Goal: Task Accomplishment & Management: Complete application form

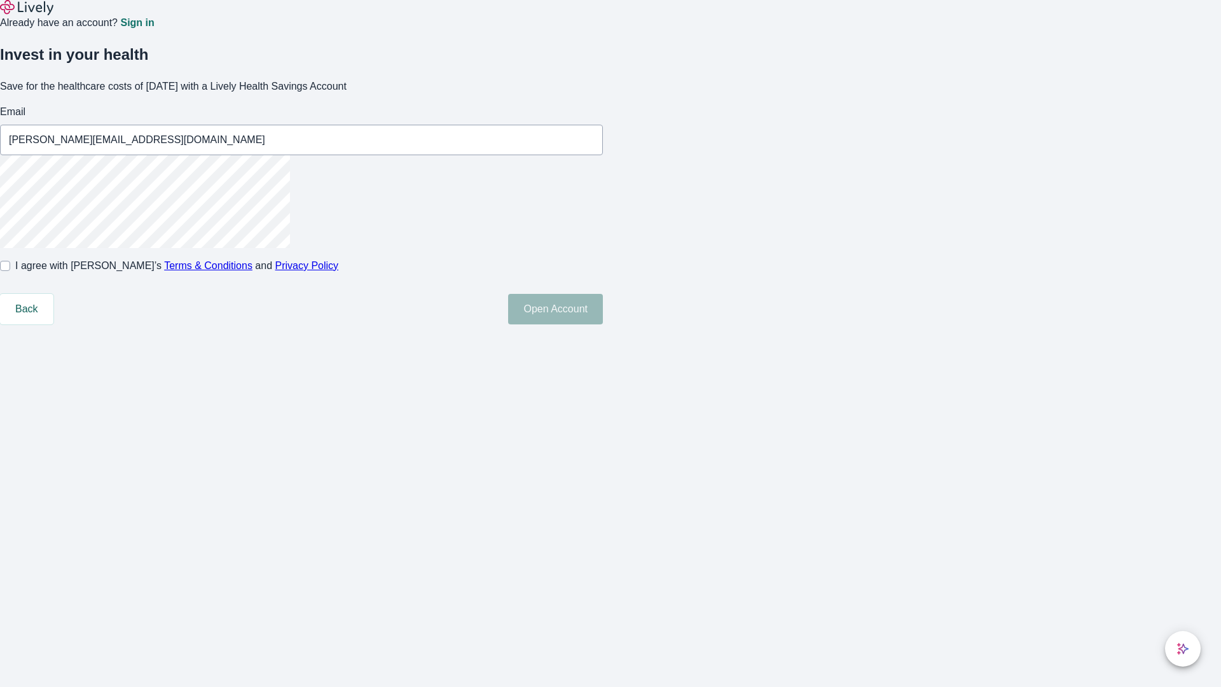
click at [10, 271] on input "I agree with Lively’s Terms & Conditions and Privacy Policy" at bounding box center [5, 266] width 10 height 10
checkbox input "true"
click at [603, 324] on button "Open Account" at bounding box center [555, 309] width 95 height 31
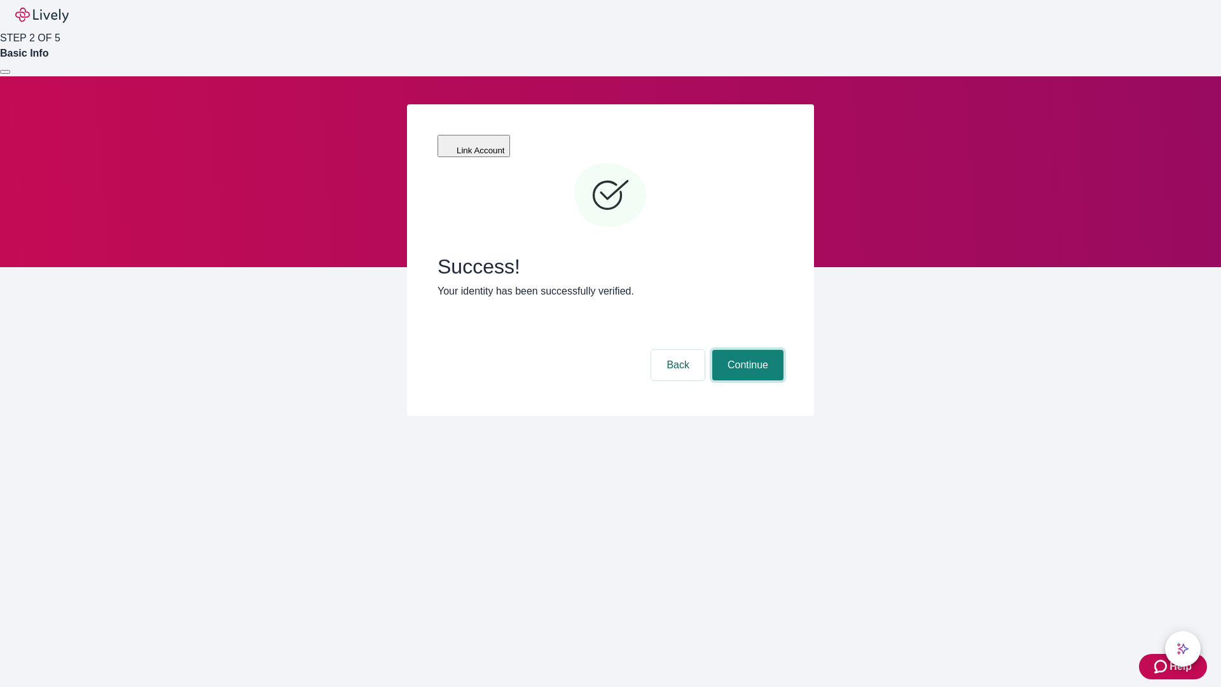
click at [746, 350] on button "Continue" at bounding box center [747, 365] width 71 height 31
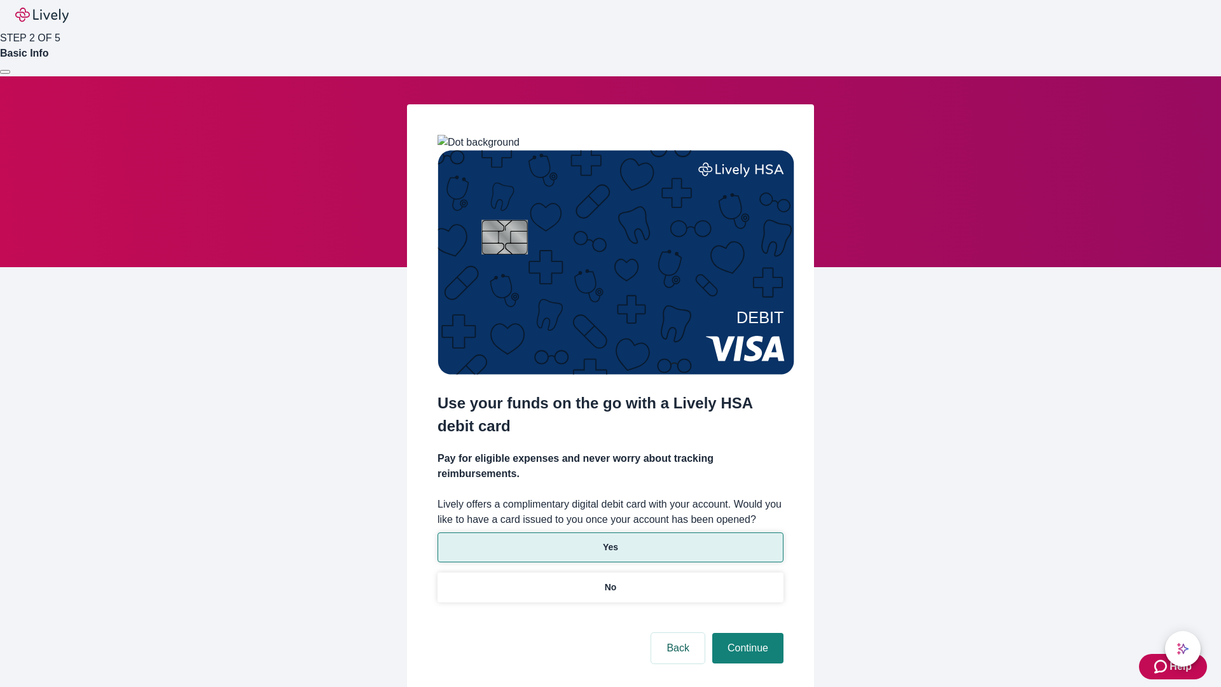
click at [610, 541] on p "Yes" at bounding box center [610, 547] width 15 height 13
click at [746, 633] on button "Continue" at bounding box center [747, 648] width 71 height 31
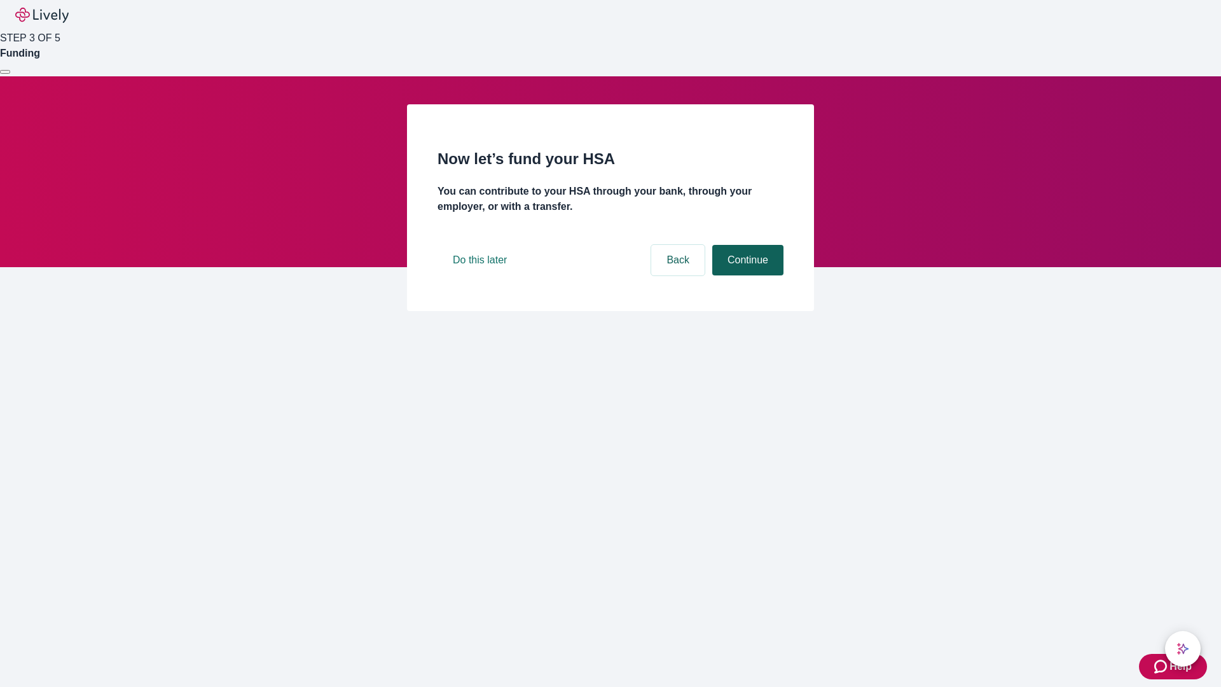
click at [746, 275] on button "Continue" at bounding box center [747, 260] width 71 height 31
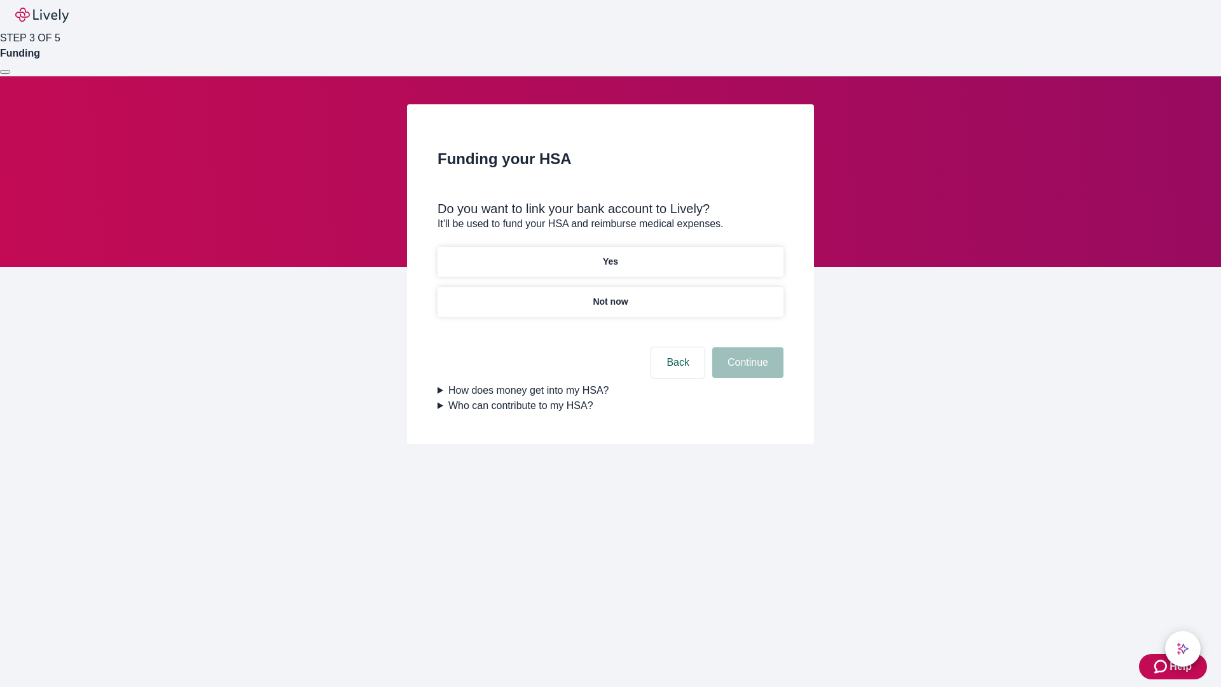
click at [610, 255] on p "Yes" at bounding box center [610, 261] width 15 height 13
click at [746, 347] on button "Continue" at bounding box center [747, 362] width 71 height 31
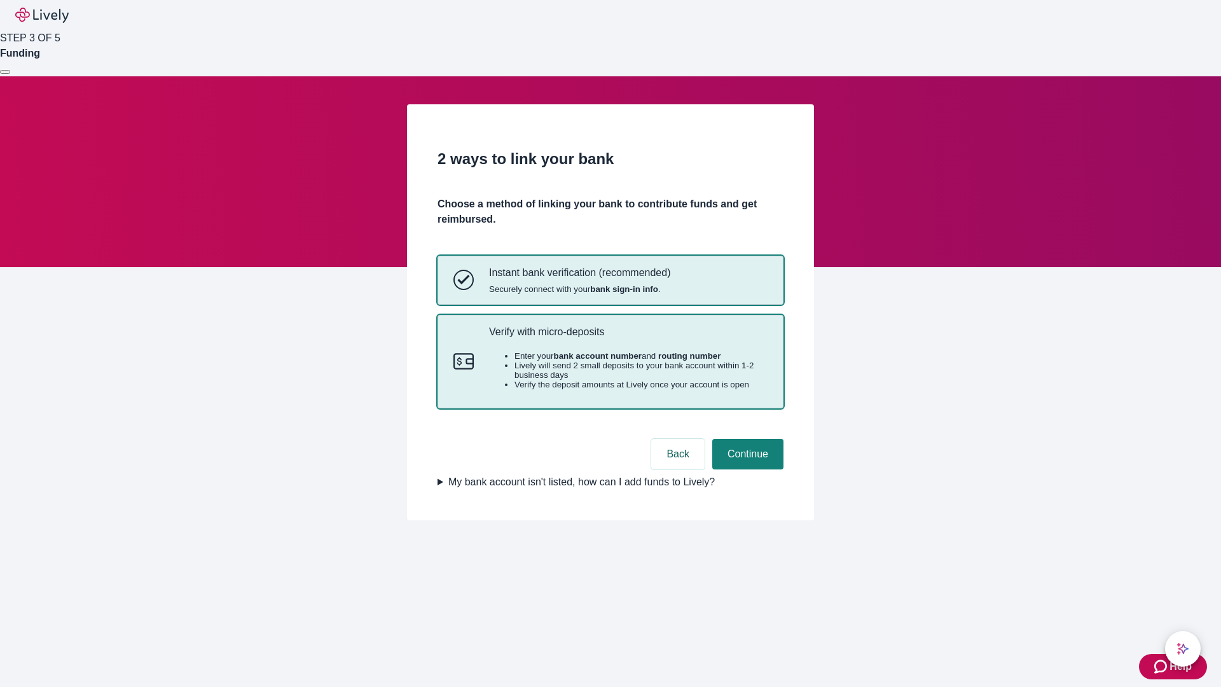
click at [628, 338] on p "Verify with micro-deposits" at bounding box center [628, 332] width 279 height 12
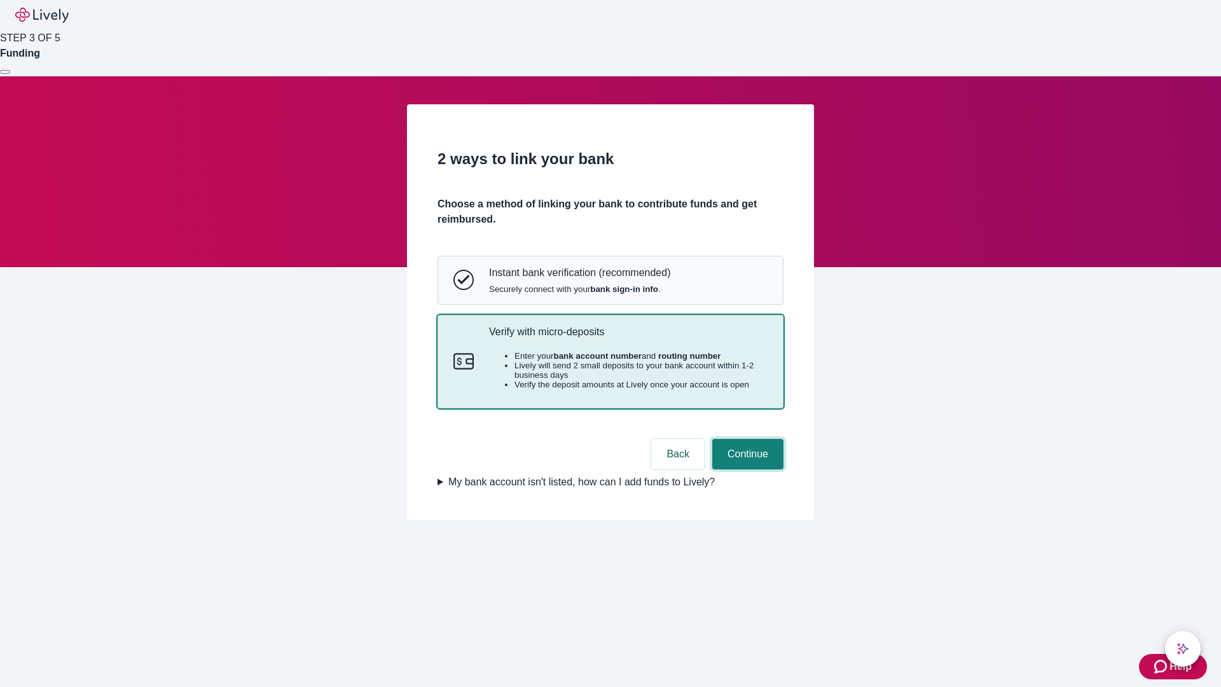
click at [746, 469] on button "Continue" at bounding box center [747, 454] width 71 height 31
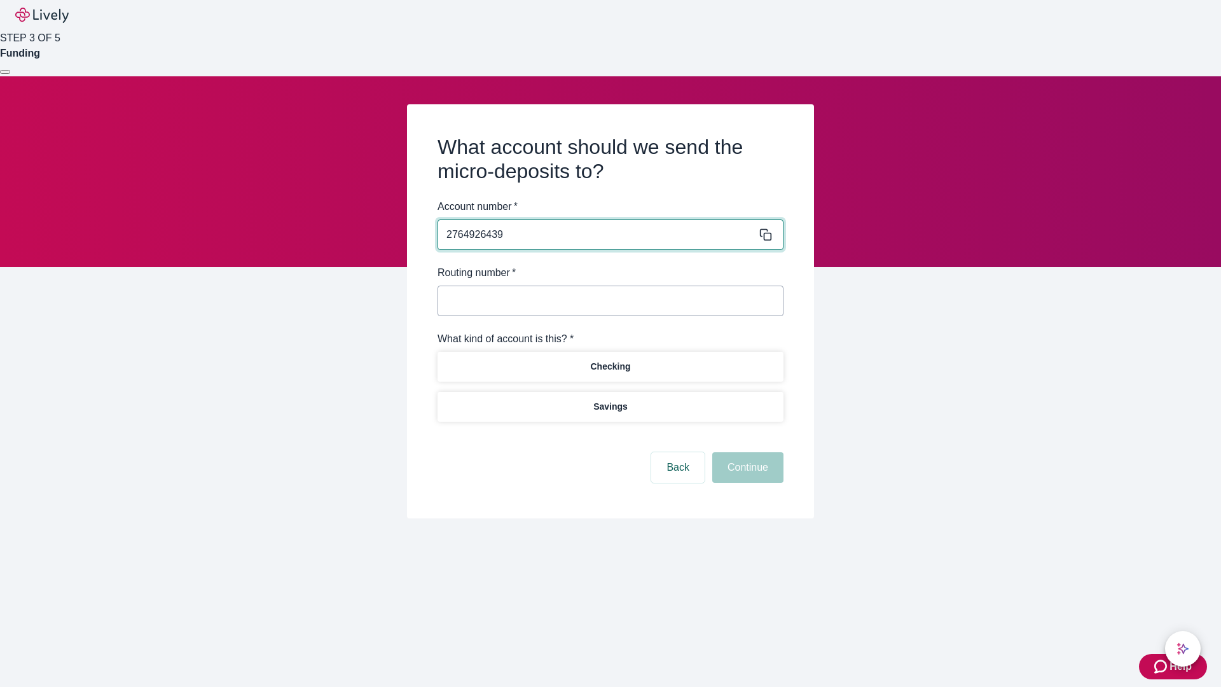
type input "2764926439"
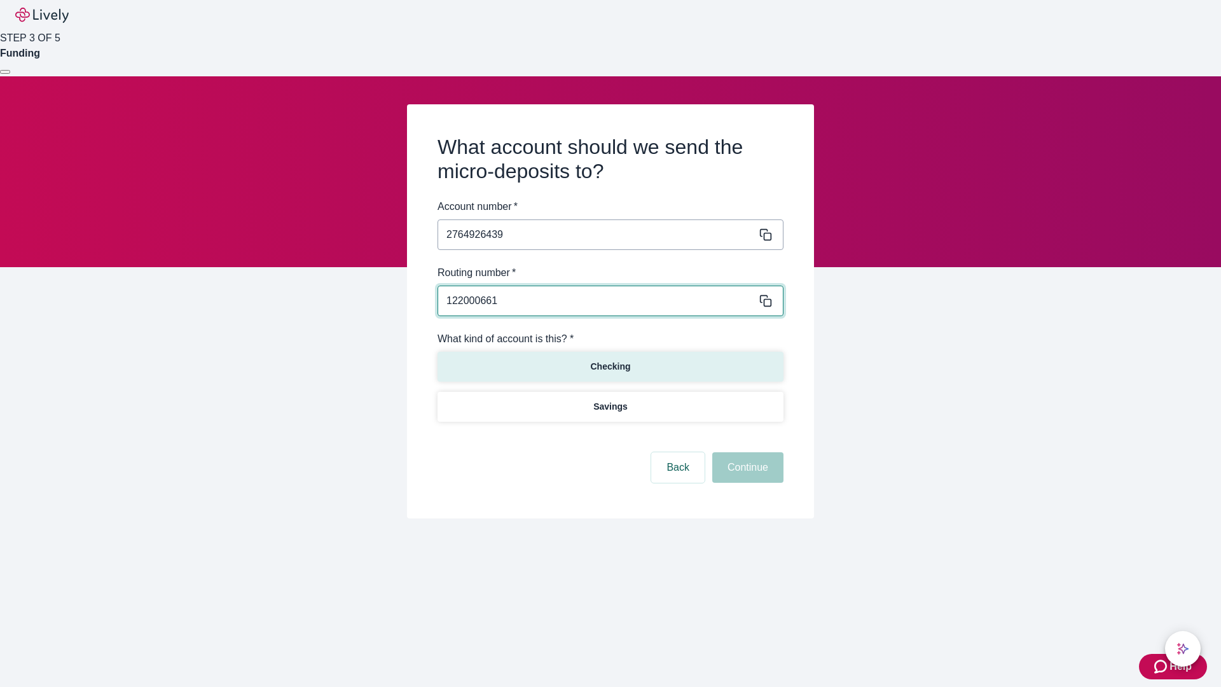
type input "122000661"
click at [610, 366] on p "Checking" at bounding box center [610, 366] width 40 height 13
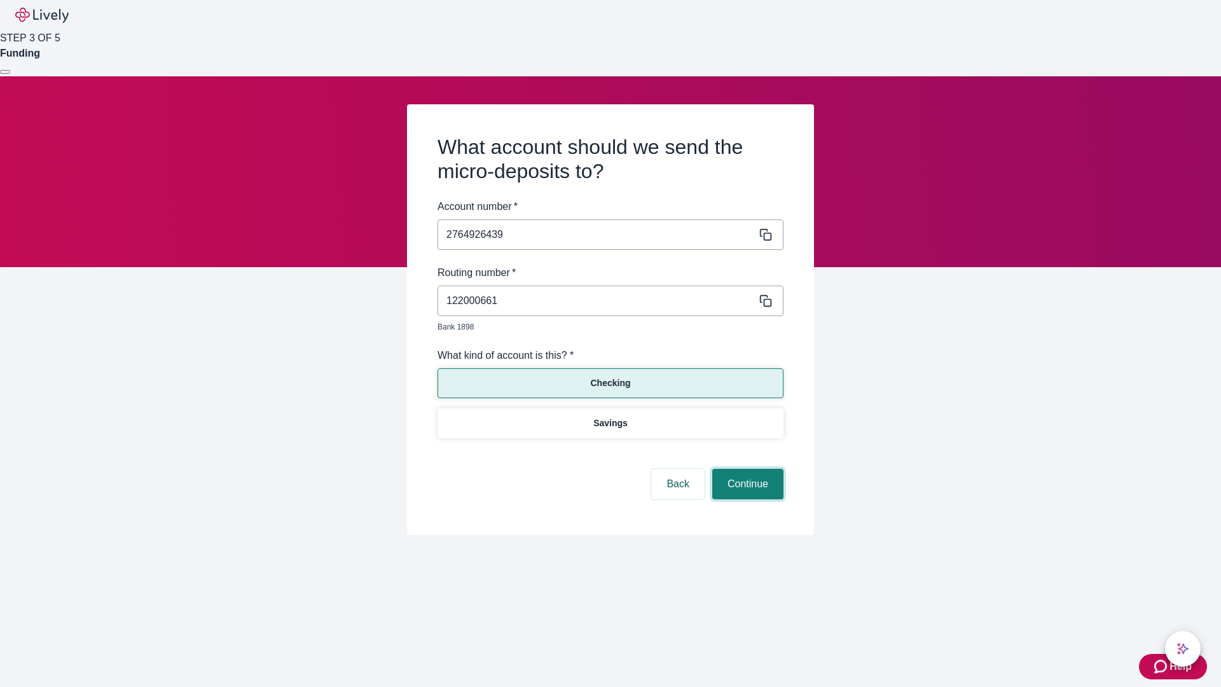
click at [746, 469] on button "Continue" at bounding box center [747, 484] width 71 height 31
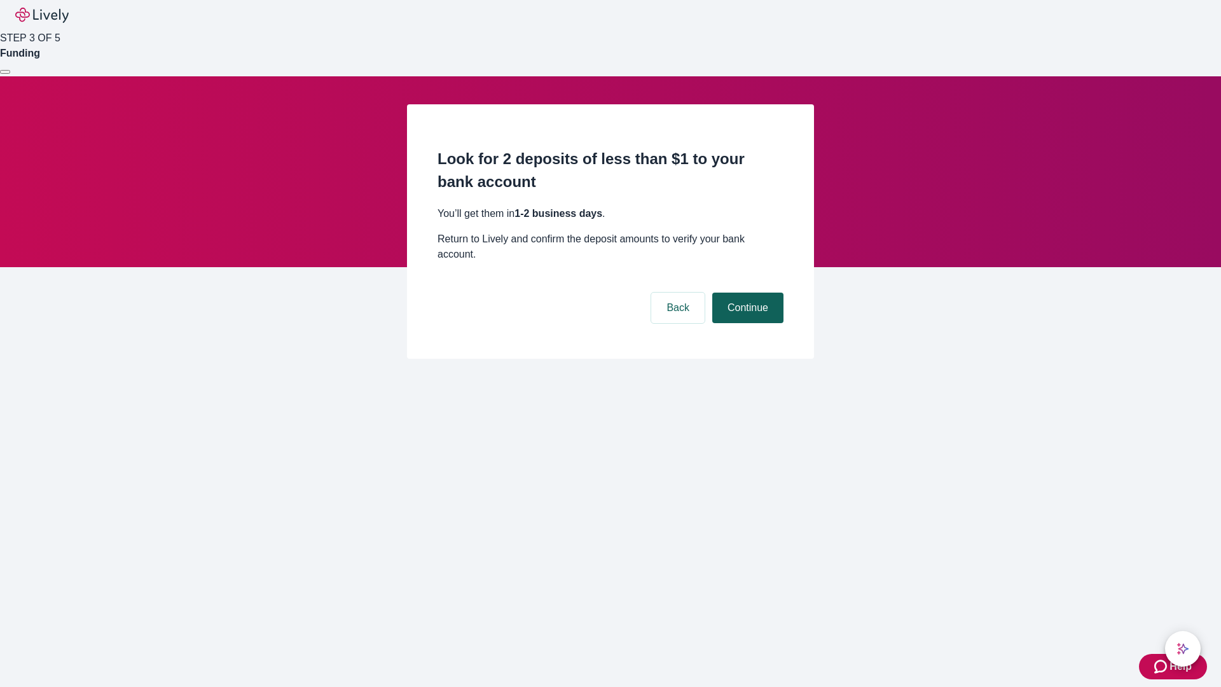
click at [746, 293] on button "Continue" at bounding box center [747, 308] width 71 height 31
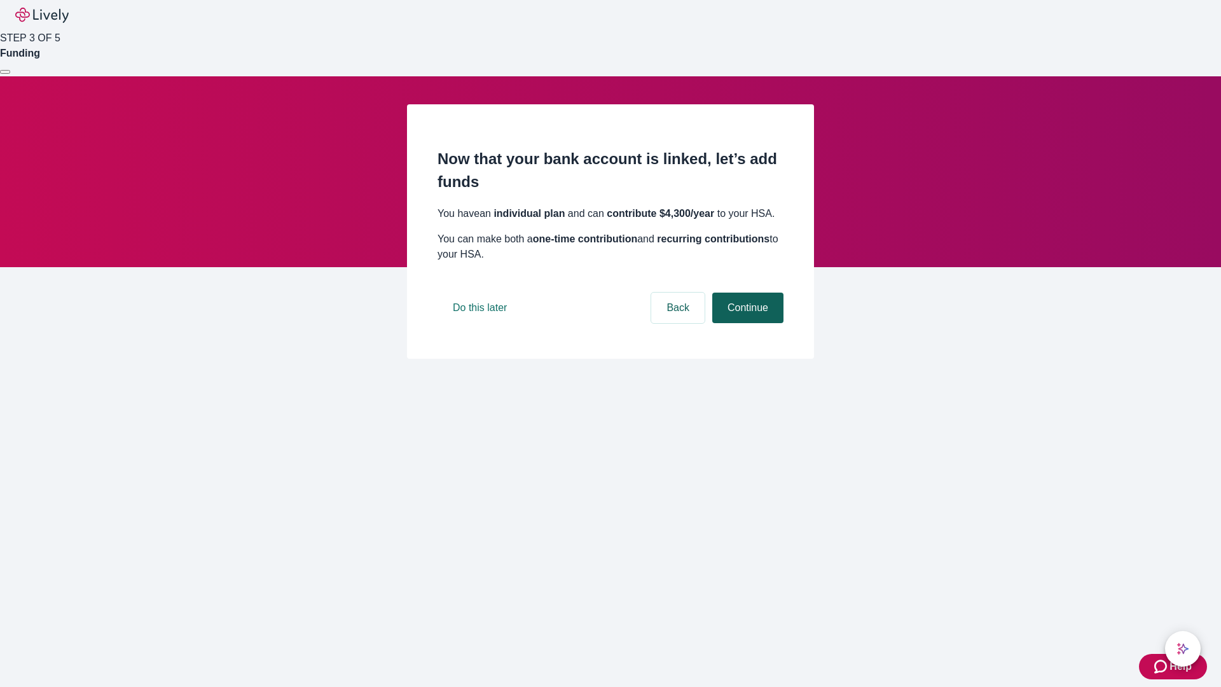
click at [746, 323] on button "Continue" at bounding box center [747, 308] width 71 height 31
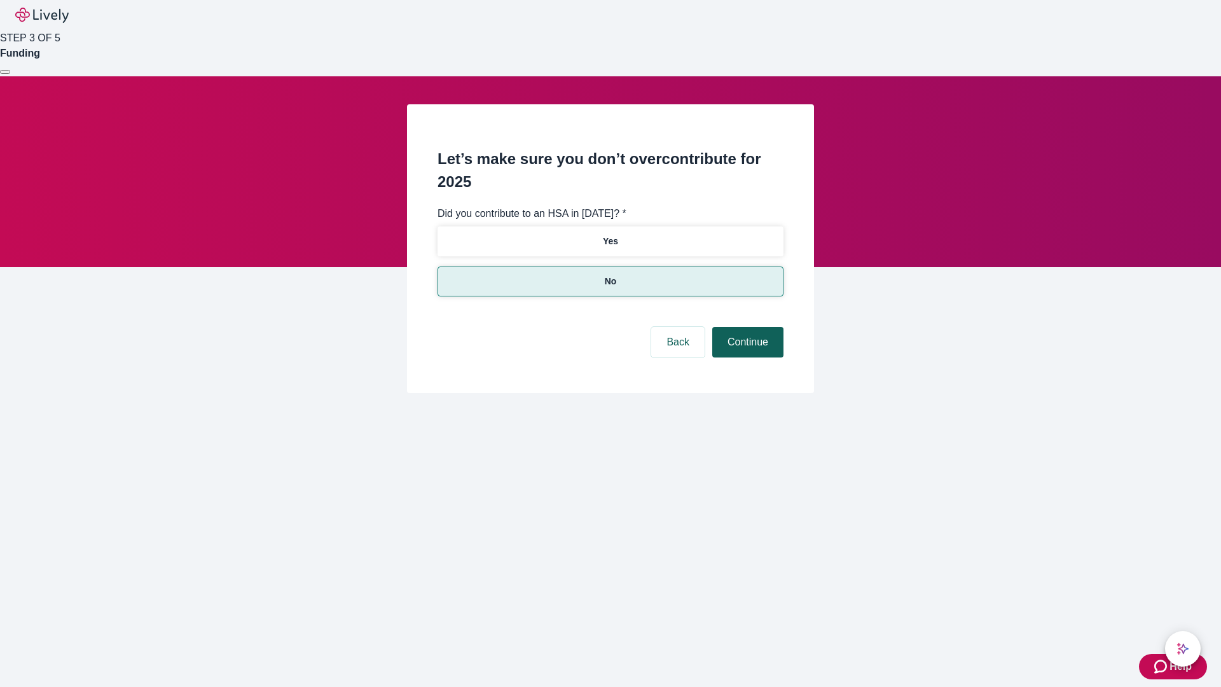
click at [746, 327] on button "Continue" at bounding box center [747, 342] width 71 height 31
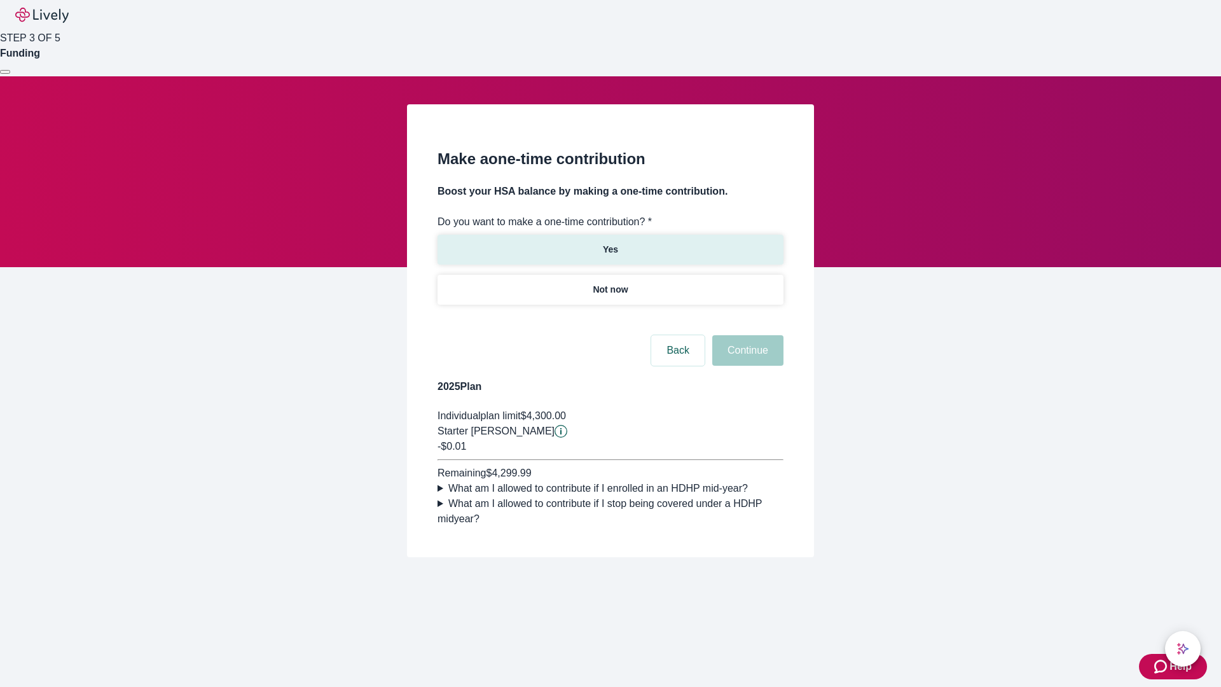
click at [610, 243] on p "Yes" at bounding box center [610, 249] width 15 height 13
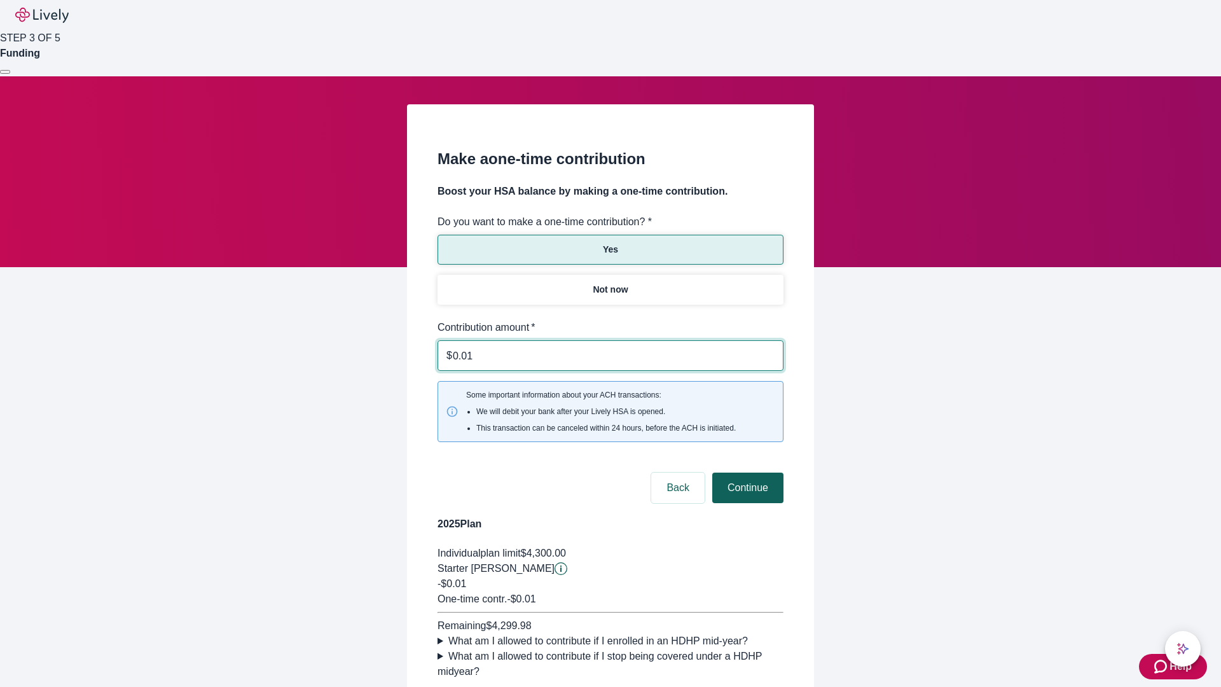
click at [746, 473] on button "Continue" at bounding box center [747, 488] width 71 height 31
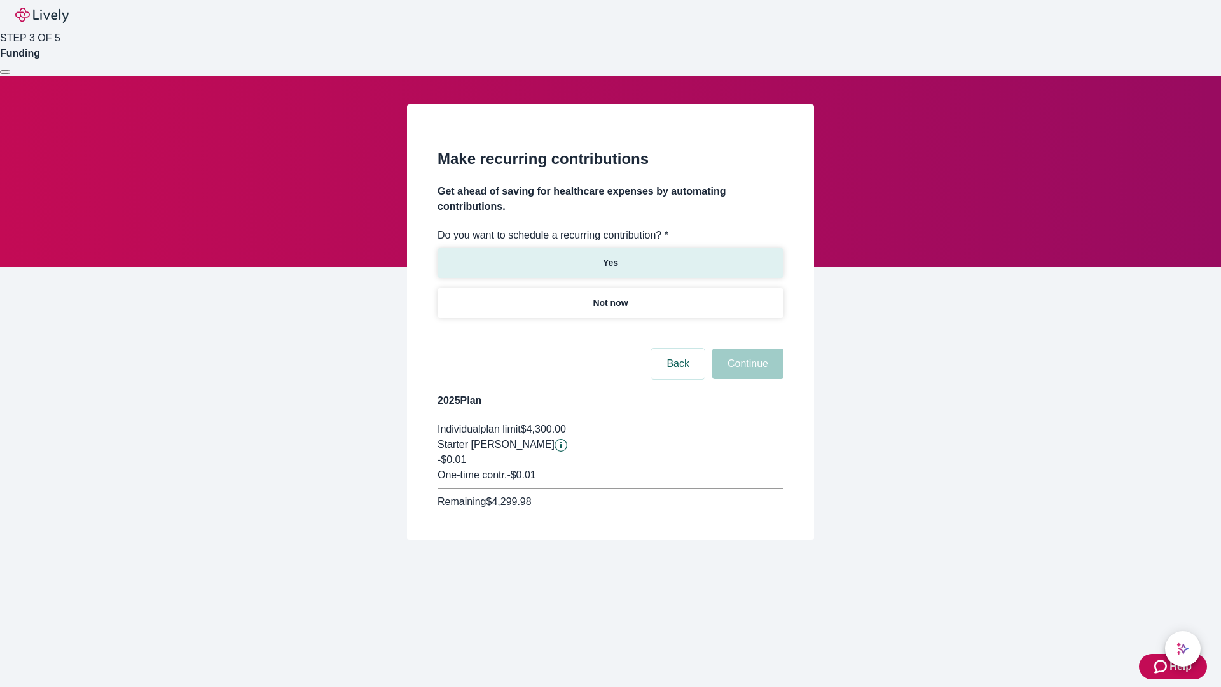
click at [610, 256] on p "Yes" at bounding box center [610, 262] width 15 height 13
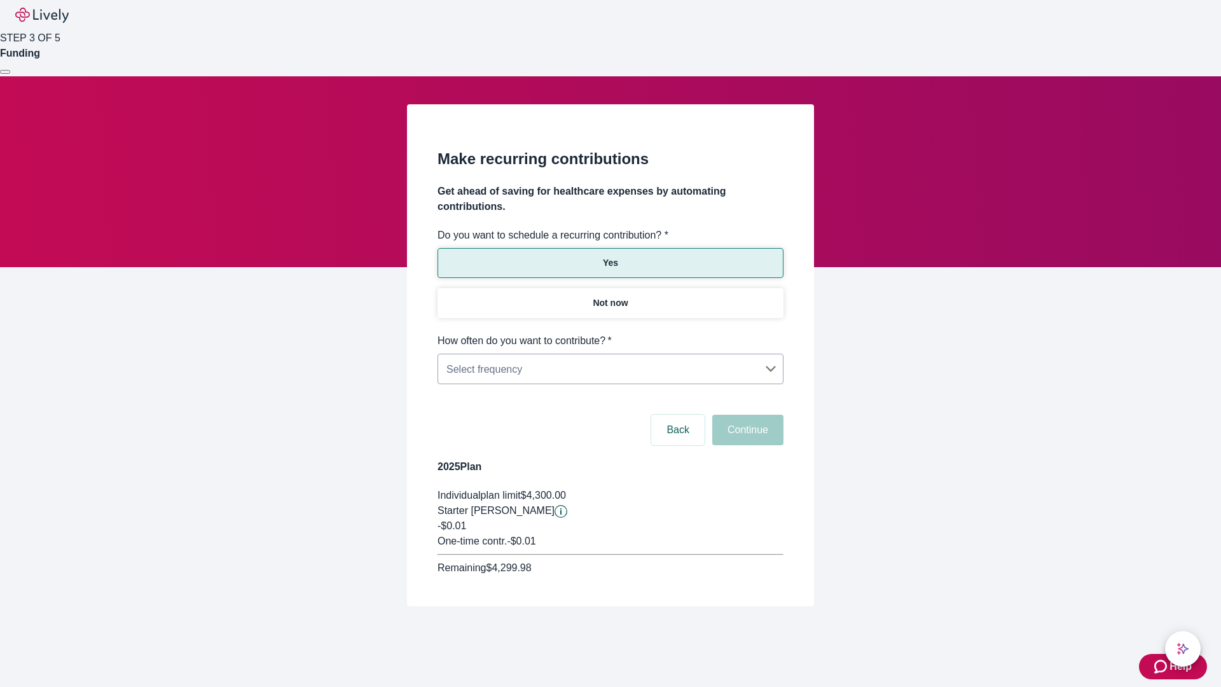
click at [610, 333] on body "Help STEP 3 OF 5 Funding Make recurring contributions Get ahead of saving for h…" at bounding box center [610, 333] width 1221 height 667
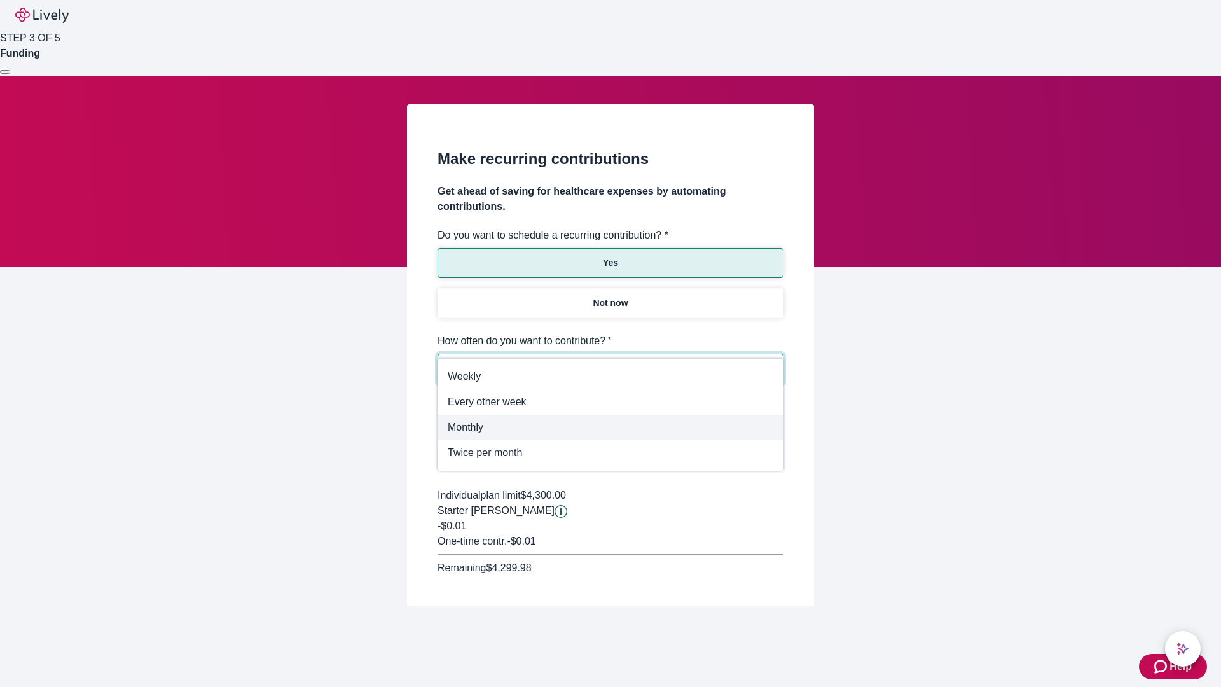
click at [611, 427] on span "Monthly" at bounding box center [611, 427] width 326 height 15
type input "Monthly"
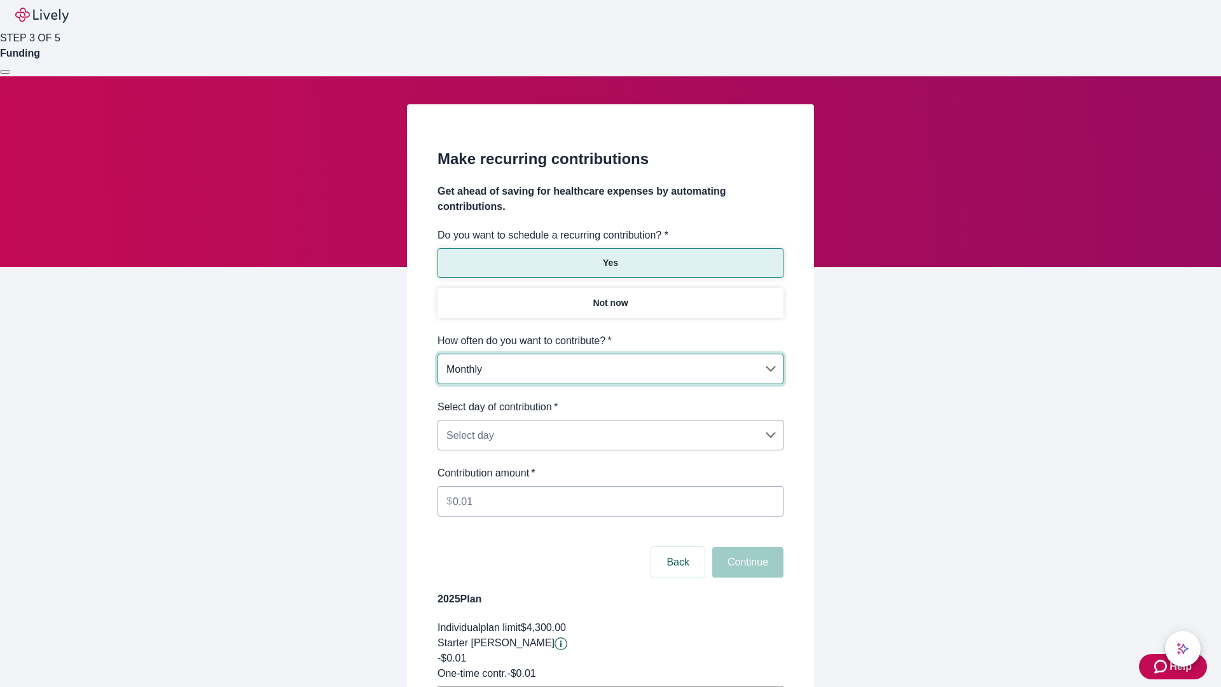
click at [610, 400] on body "Help STEP 3 OF 5 Funding Make recurring contributions Get ahead of saving for h…" at bounding box center [610, 400] width 1221 height 800
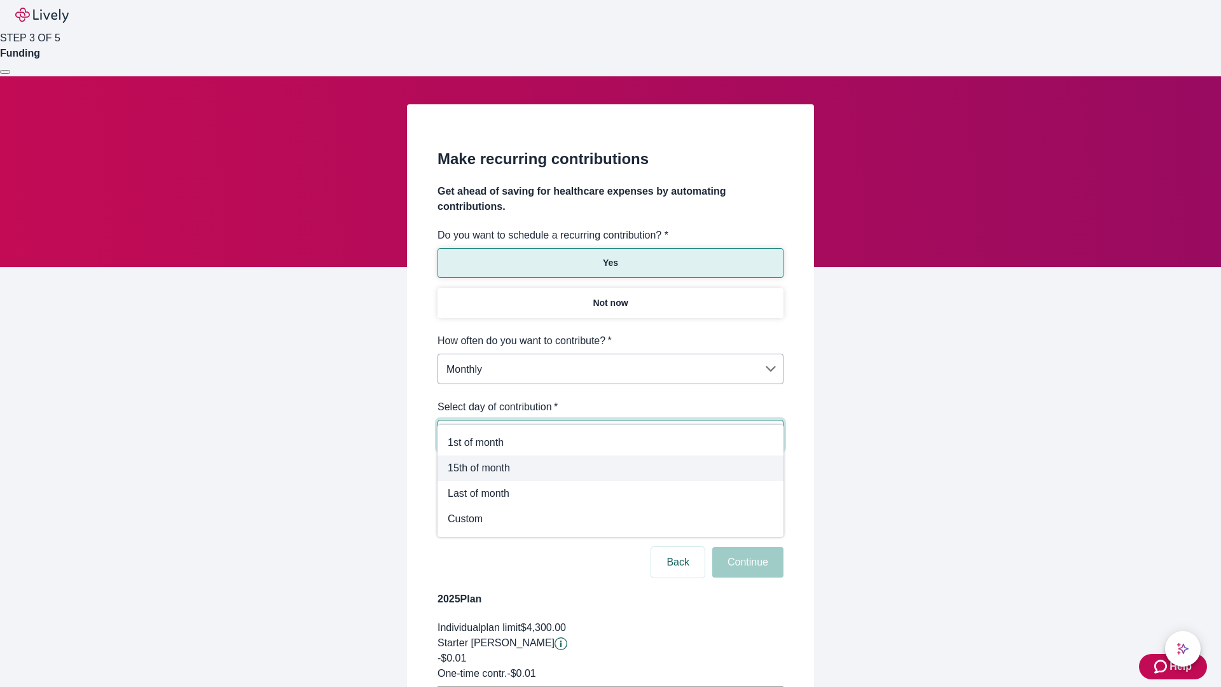
click at [611, 468] on span "15th of month" at bounding box center [611, 468] width 326 height 15
type input "Monthly15th"
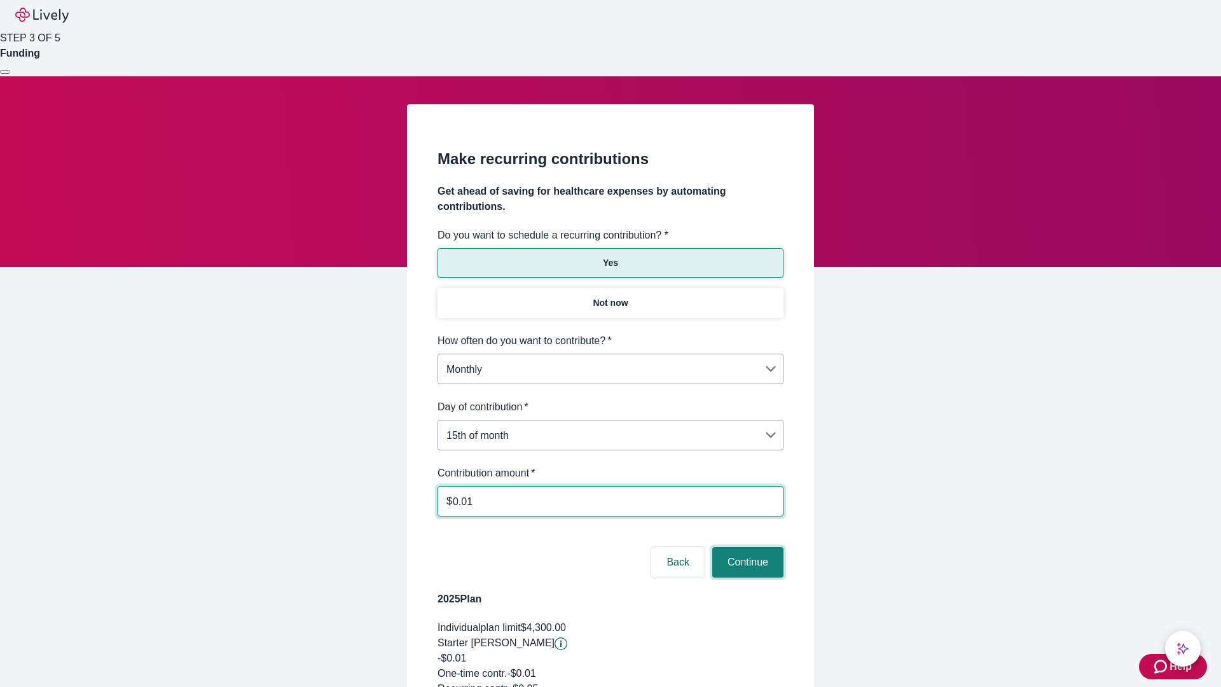
click at [746, 547] on button "Continue" at bounding box center [747, 562] width 71 height 31
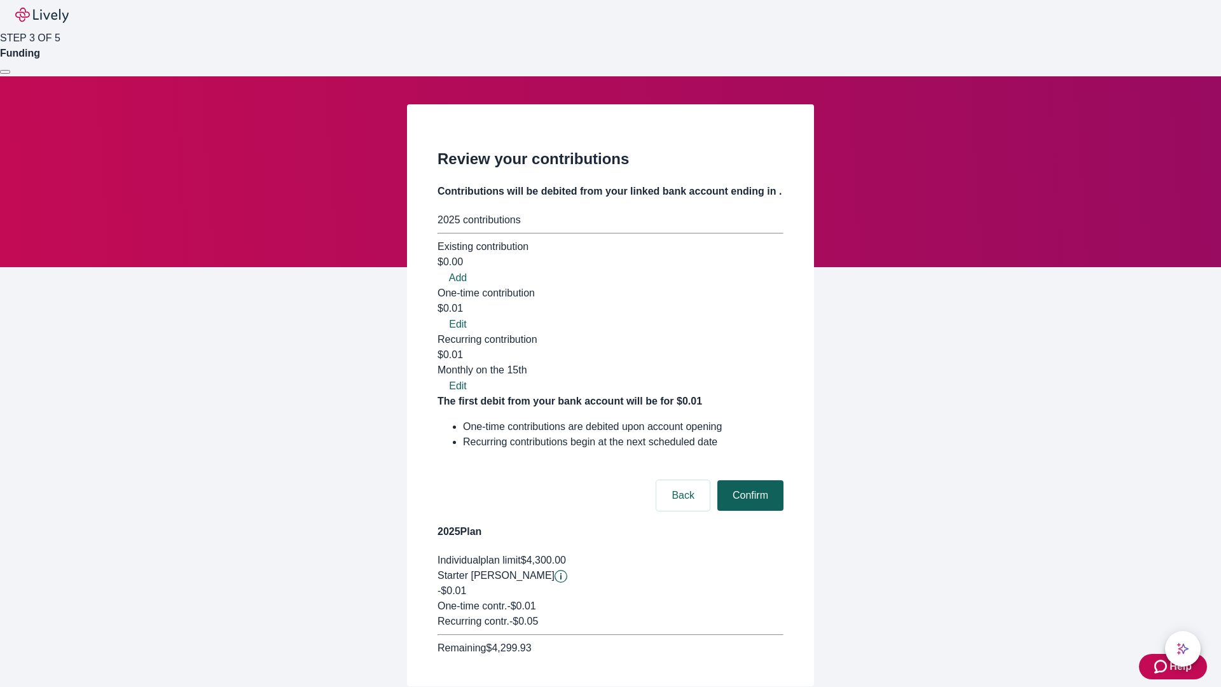
click at [749, 480] on button "Confirm" at bounding box center [751, 495] width 66 height 31
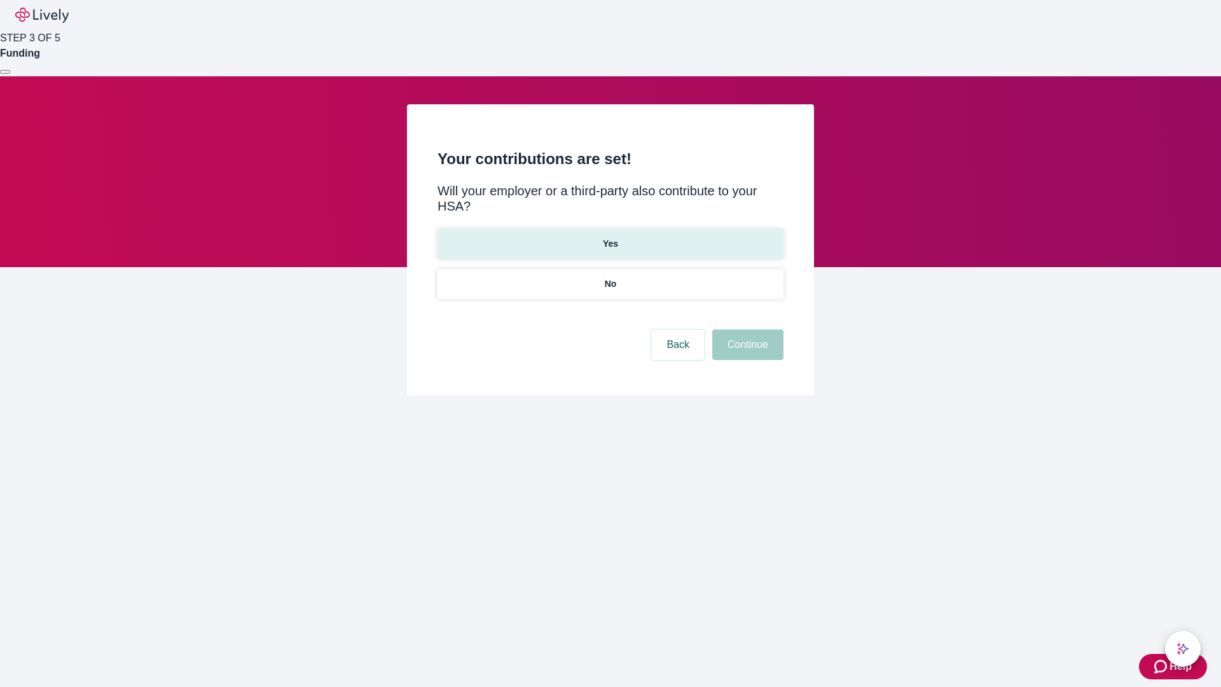
click at [610, 237] on p "Yes" at bounding box center [610, 243] width 15 height 13
click at [746, 330] on button "Continue" at bounding box center [747, 345] width 71 height 31
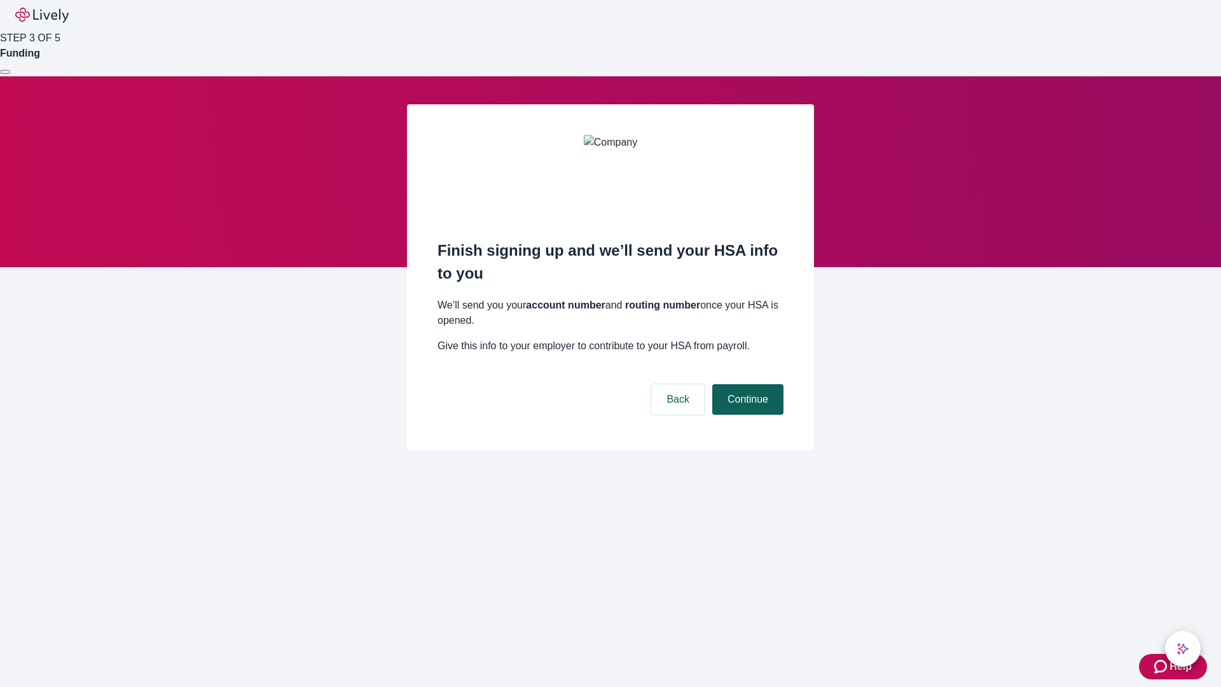
click at [746, 384] on button "Continue" at bounding box center [747, 399] width 71 height 31
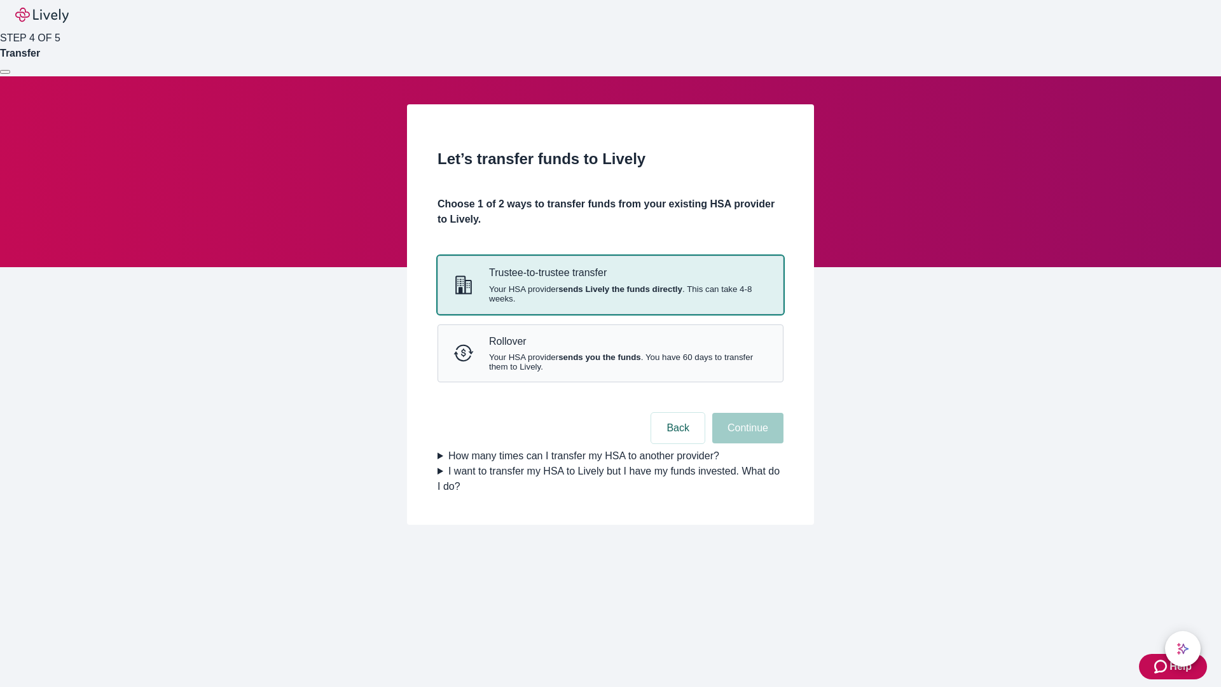
click at [610, 294] on strong "sends Lively the funds directly" at bounding box center [621, 289] width 124 height 10
click at [746, 443] on button "Continue" at bounding box center [747, 428] width 71 height 31
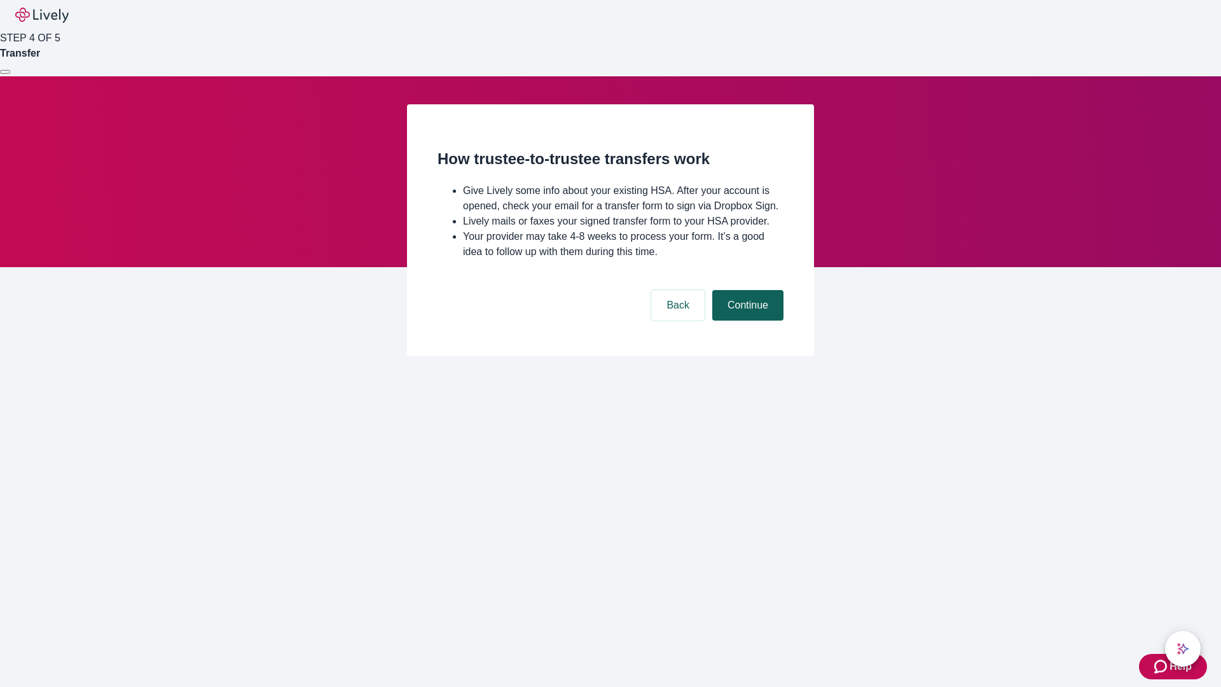
click at [746, 321] on button "Continue" at bounding box center [747, 305] width 71 height 31
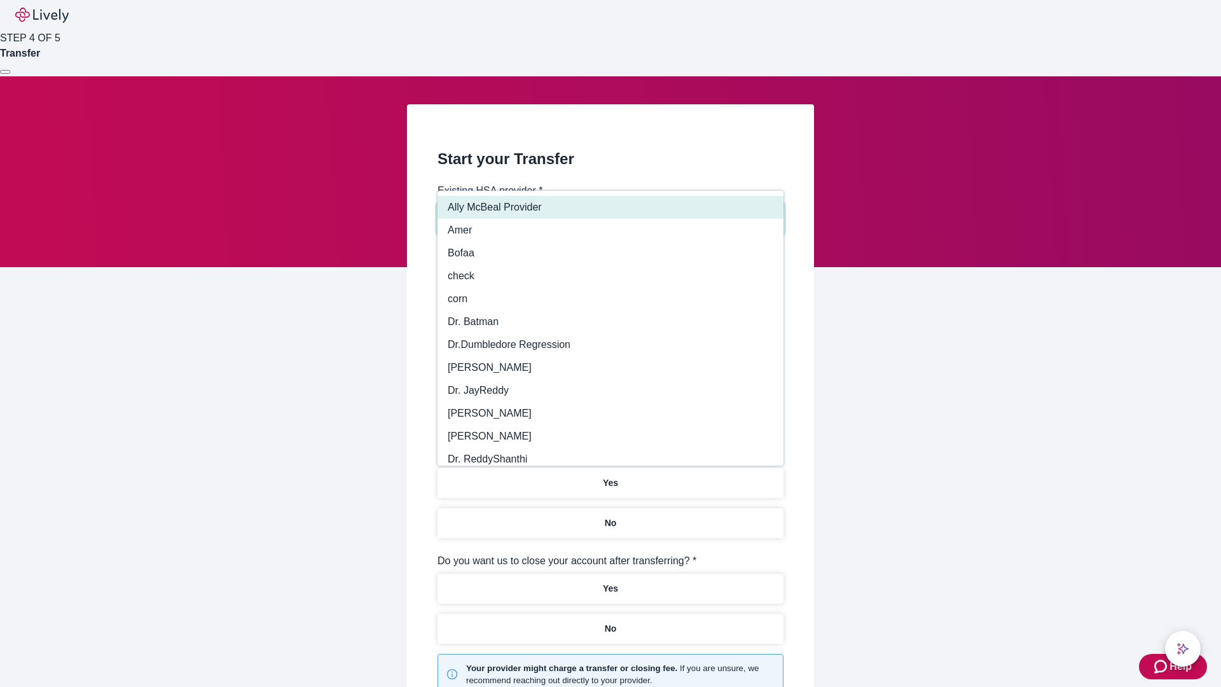
type input "Other"
type input "Health Equity"
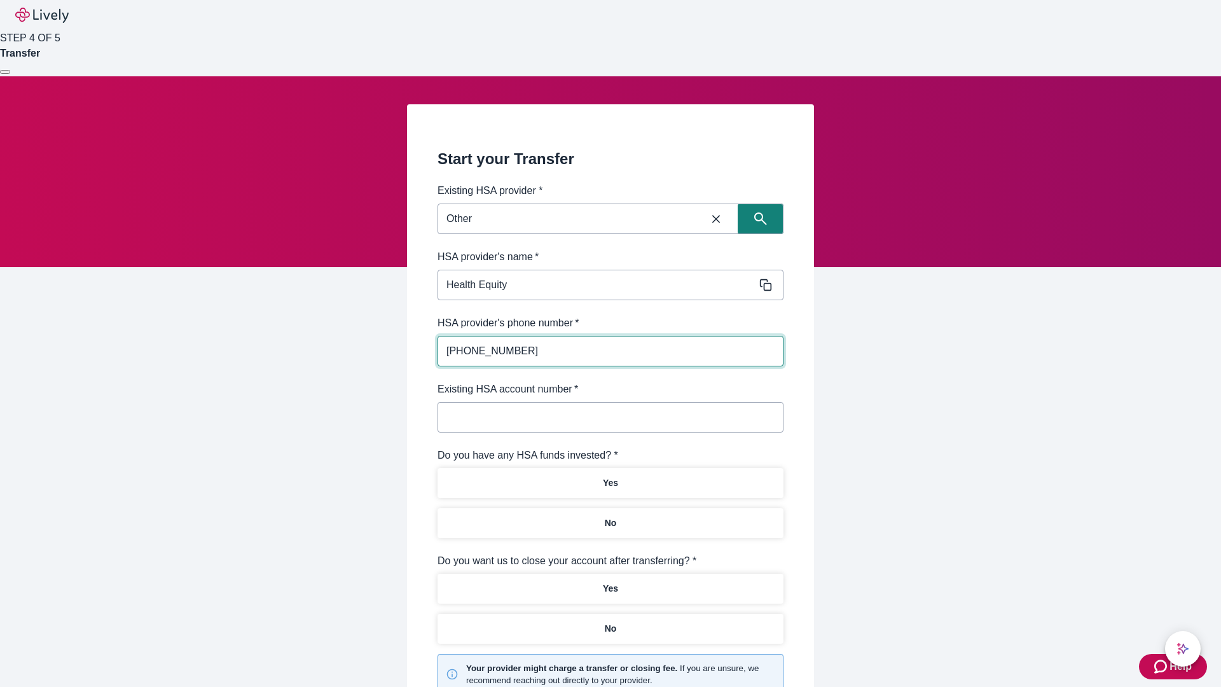
type input "(434) 343-4344"
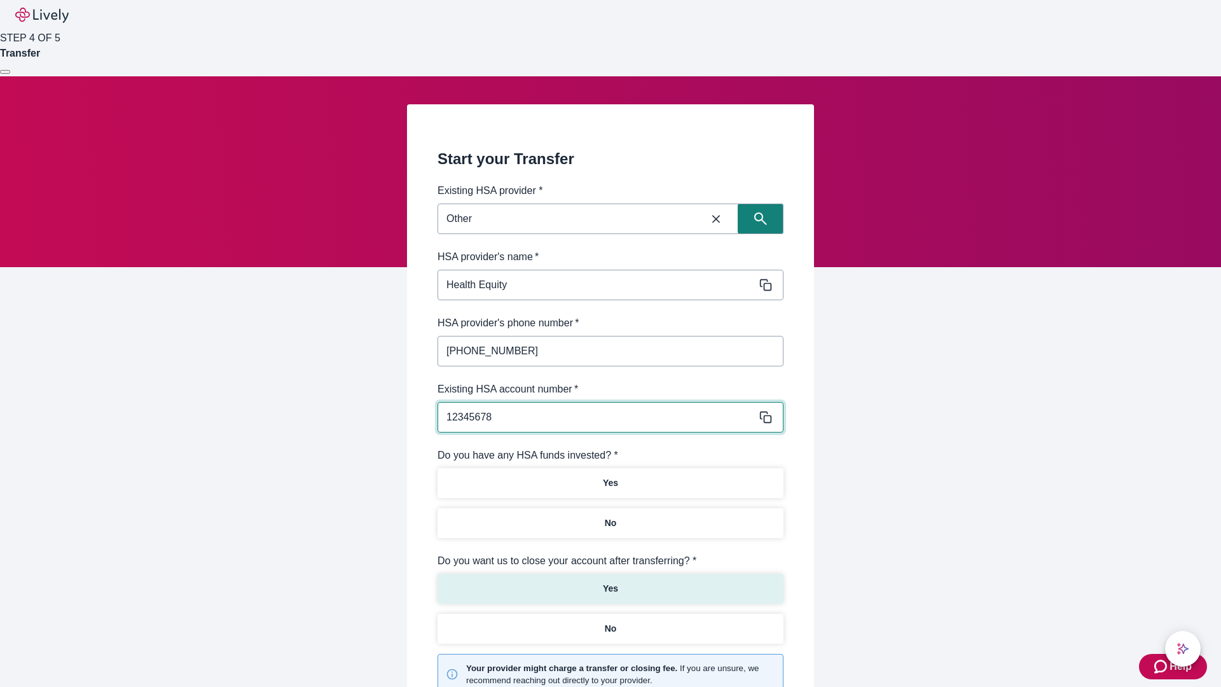
type input "12345678"
click at [610, 517] on p "No" at bounding box center [611, 523] width 12 height 13
click at [610, 582] on p "Yes" at bounding box center [610, 588] width 15 height 13
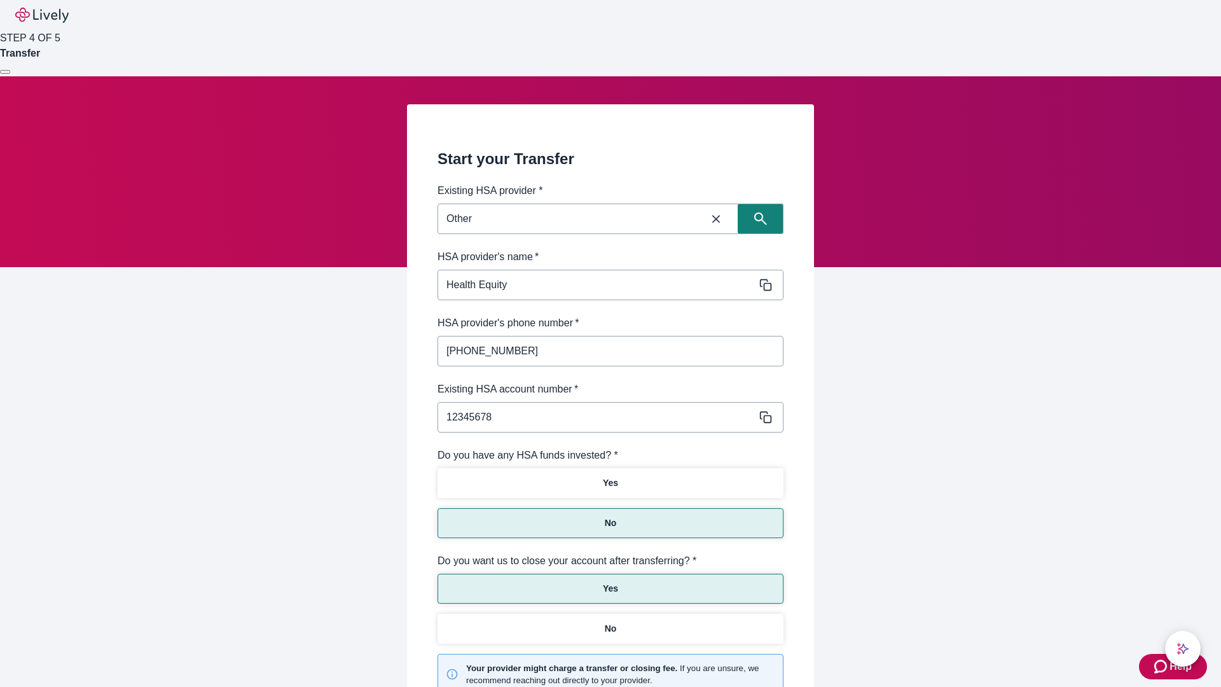
scroll to position [132, 0]
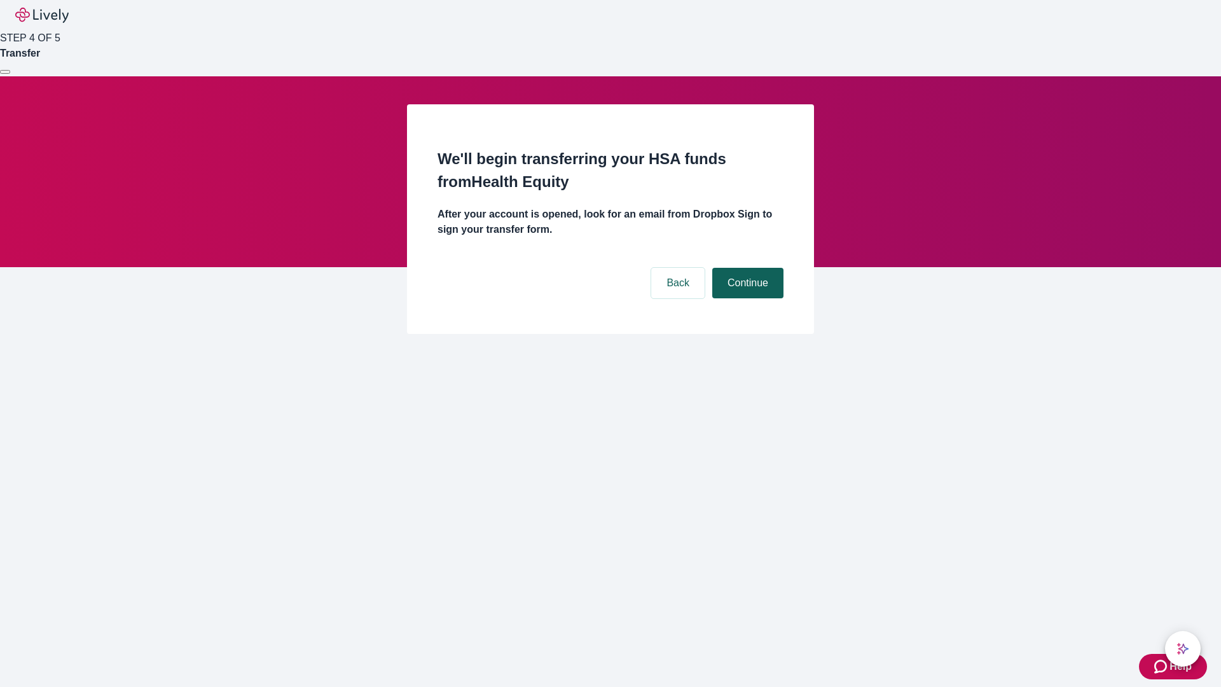
click at [746, 268] on button "Continue" at bounding box center [747, 283] width 71 height 31
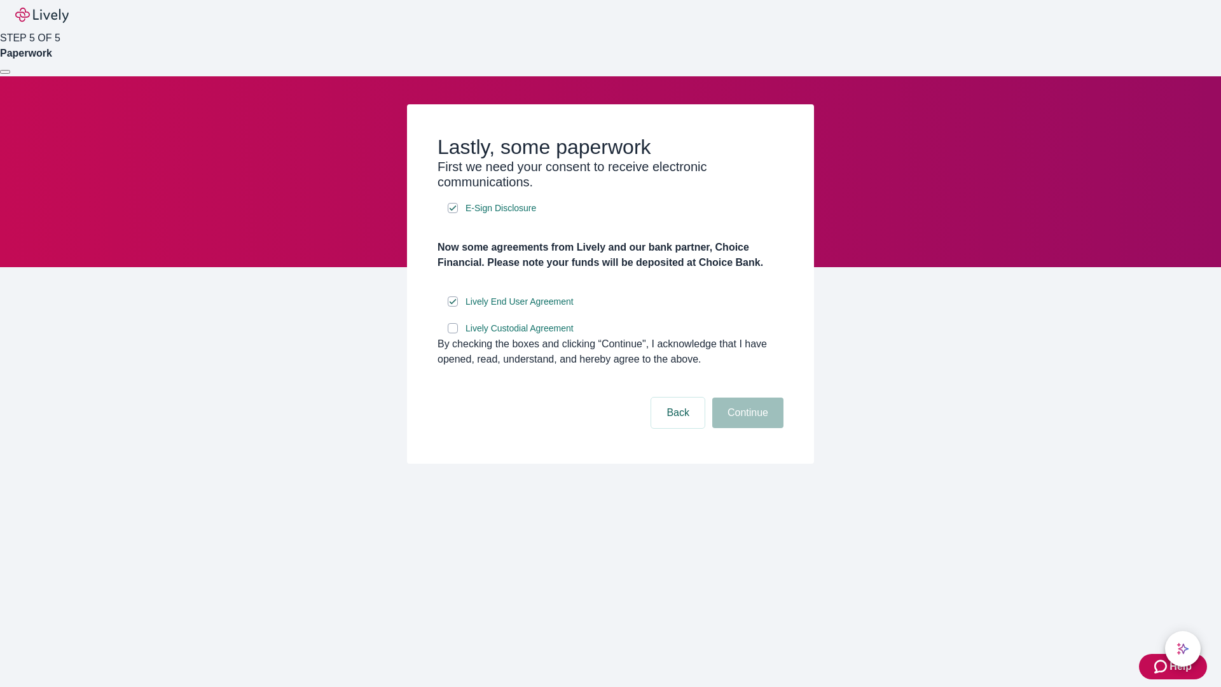
click at [453, 333] on input "Lively Custodial Agreement" at bounding box center [453, 328] width 10 height 10
checkbox input "true"
click at [746, 428] on button "Continue" at bounding box center [747, 413] width 71 height 31
